Goal: Navigation & Orientation: Find specific page/section

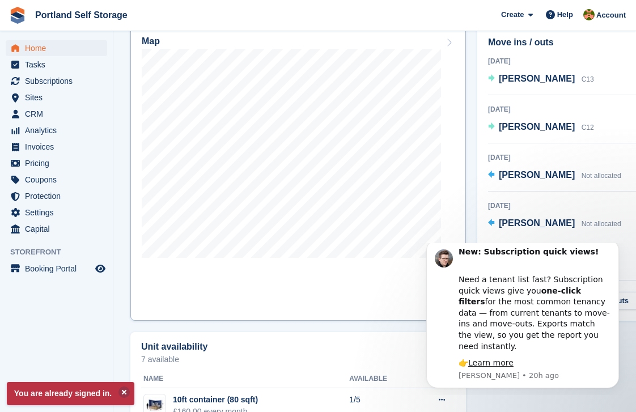
scroll to position [354, 0]
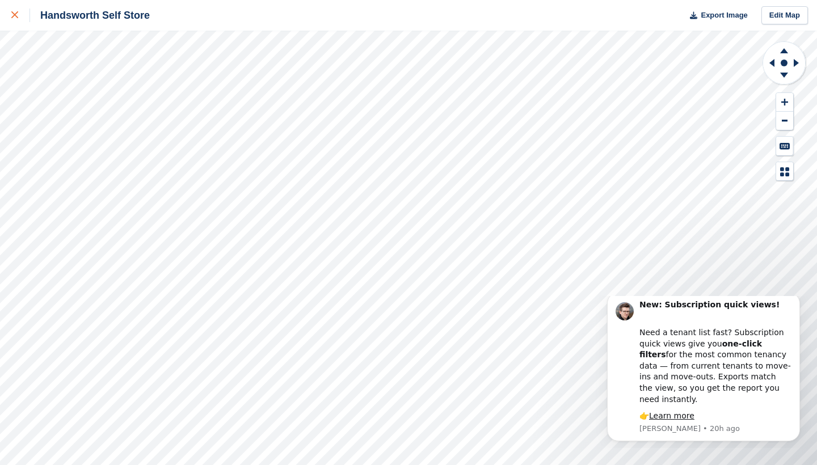
click at [14, 15] on icon at bounding box center [14, 14] width 7 height 7
